Goal: Information Seeking & Learning: Learn about a topic

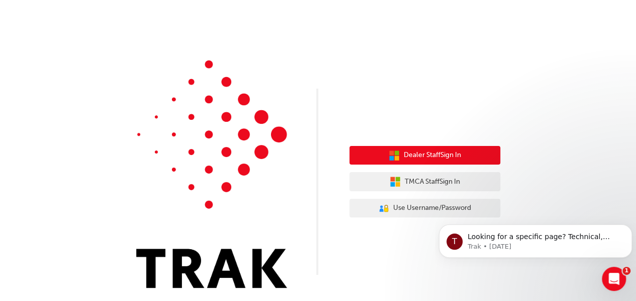
click at [434, 157] on span "Dealer Staff Sign In" at bounding box center [432, 155] width 57 height 12
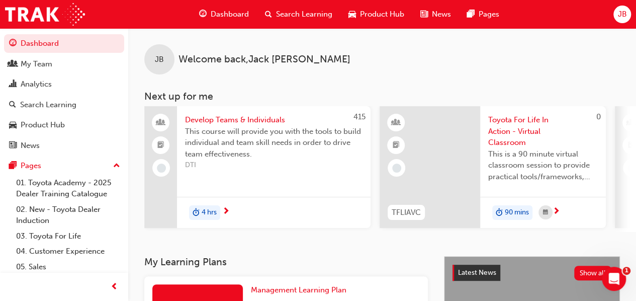
click at [309, 15] on span "Search Learning" at bounding box center [304, 15] width 56 height 12
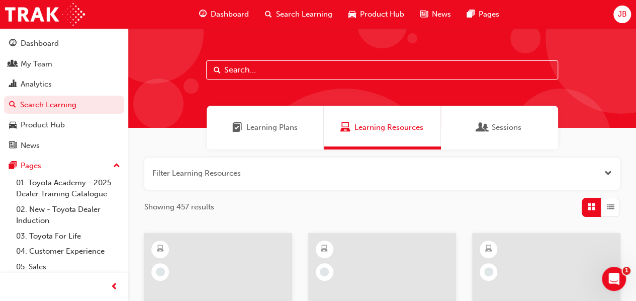
click at [211, 16] on span "Dashboard" at bounding box center [230, 15] width 38 height 12
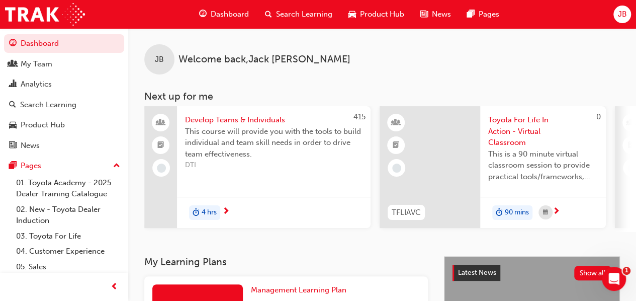
click at [289, 17] on span "Search Learning" at bounding box center [304, 15] width 56 height 12
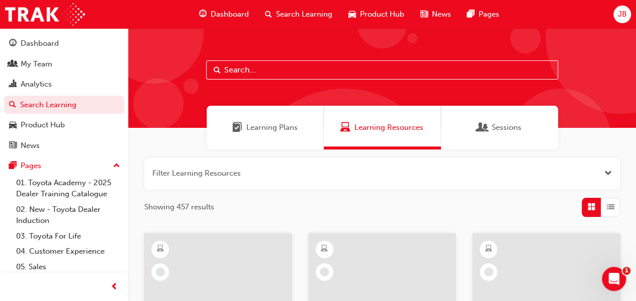
click at [282, 72] on input "text" at bounding box center [382, 69] width 352 height 19
click at [275, 129] on span "Learning Plans" at bounding box center [272, 128] width 51 height 12
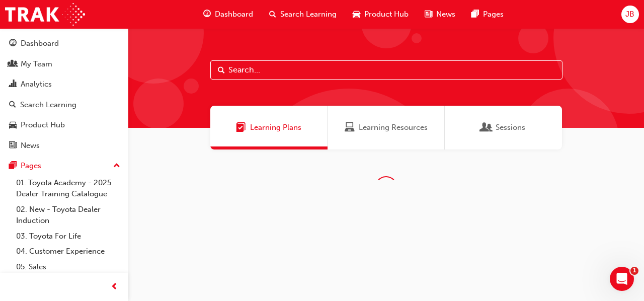
click at [275, 72] on input "text" at bounding box center [386, 69] width 352 height 19
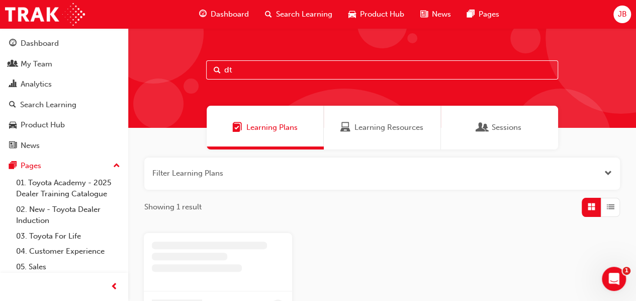
type input "dt"
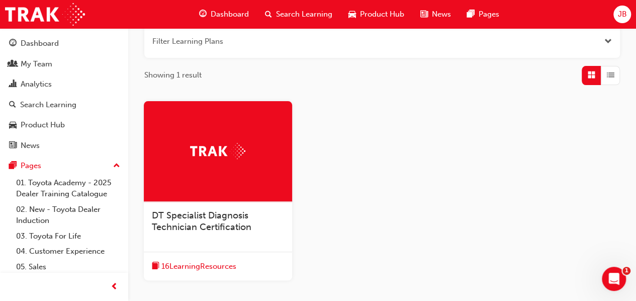
scroll to position [150, 0]
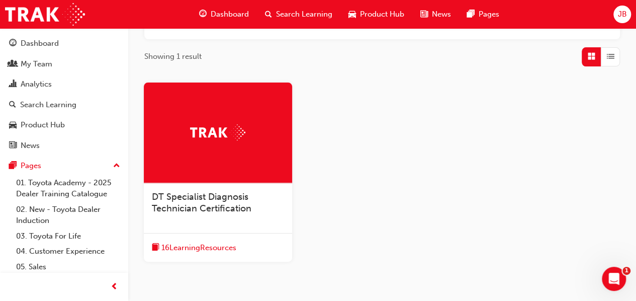
click at [219, 209] on span "DT Specialist Diagnosis Technician Certification" at bounding box center [202, 202] width 100 height 23
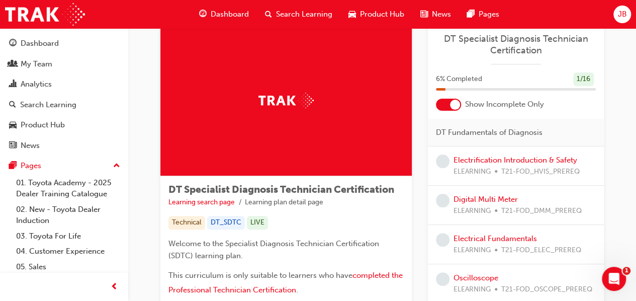
scroll to position [26, 0]
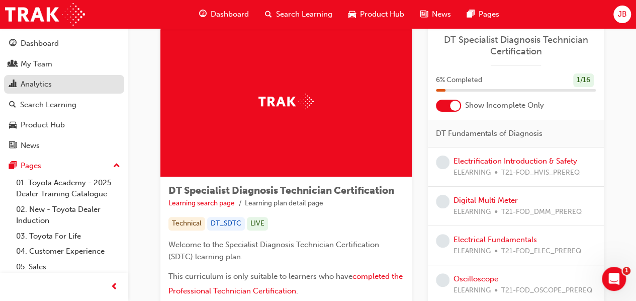
click at [39, 85] on div "Analytics" at bounding box center [36, 84] width 31 height 12
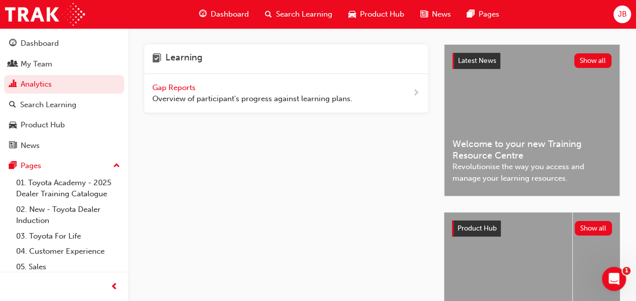
click at [173, 86] on span "Gap Reports" at bounding box center [174, 87] width 45 height 9
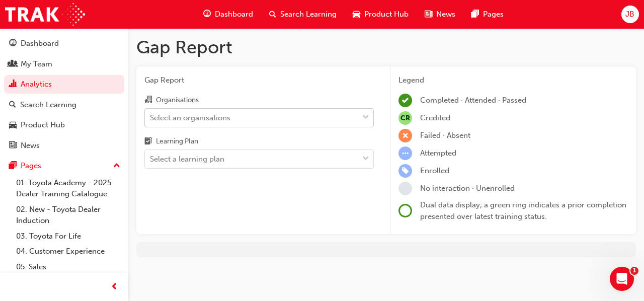
click at [208, 122] on div "Select an organisations" at bounding box center [190, 118] width 80 height 12
click at [151, 121] on input "Organisations Select an organisations" at bounding box center [150, 117] width 1 height 9
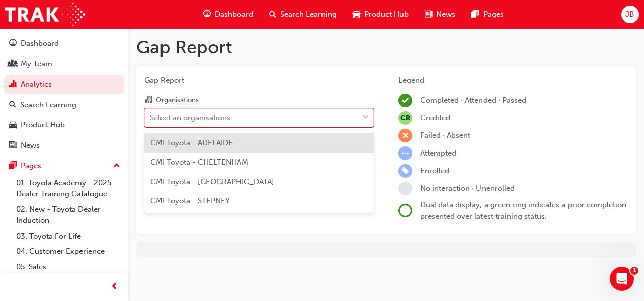
click at [218, 141] on span "CMI Toyota - ADELAIDE" at bounding box center [191, 142] width 83 height 9
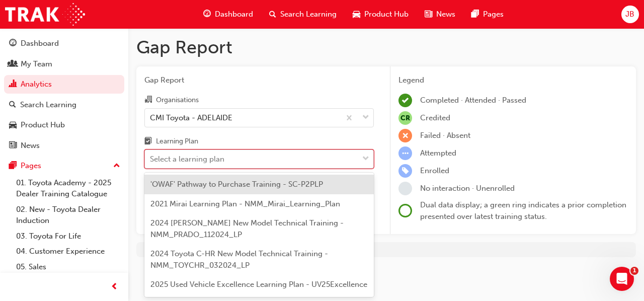
click at [206, 155] on div "Select a learning plan" at bounding box center [187, 159] width 74 height 12
click at [151, 155] on input "Learning Plan option 'OWAF' Pathway to Purchase Training - SC-P2PLP focused, 1 …" at bounding box center [150, 158] width 1 height 9
type input "dt"
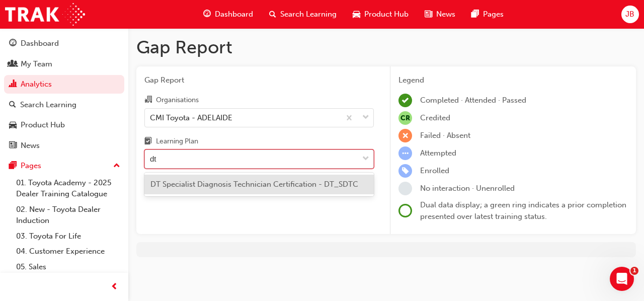
click at [209, 183] on span "DT Specialist Diagnosis Technician Certification - DT_SDTC" at bounding box center [254, 184] width 208 height 9
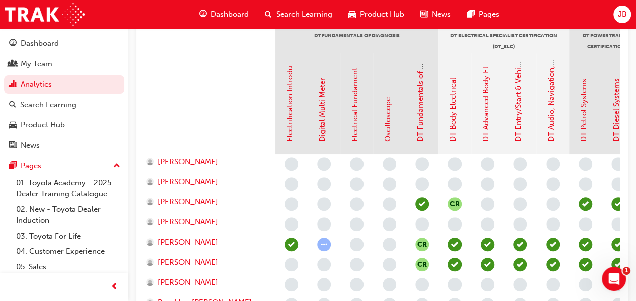
scroll to position [241, 0]
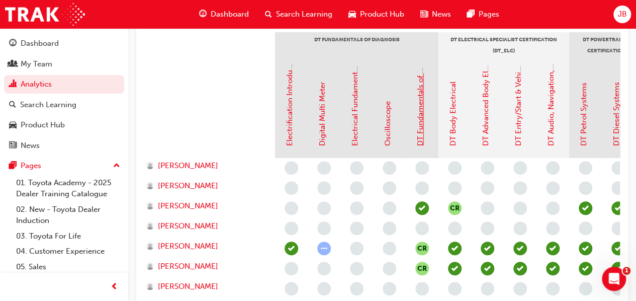
click at [420, 116] on link "DT Fundamentals of Diagnosis" at bounding box center [420, 92] width 9 height 107
